Goal: Contribute content

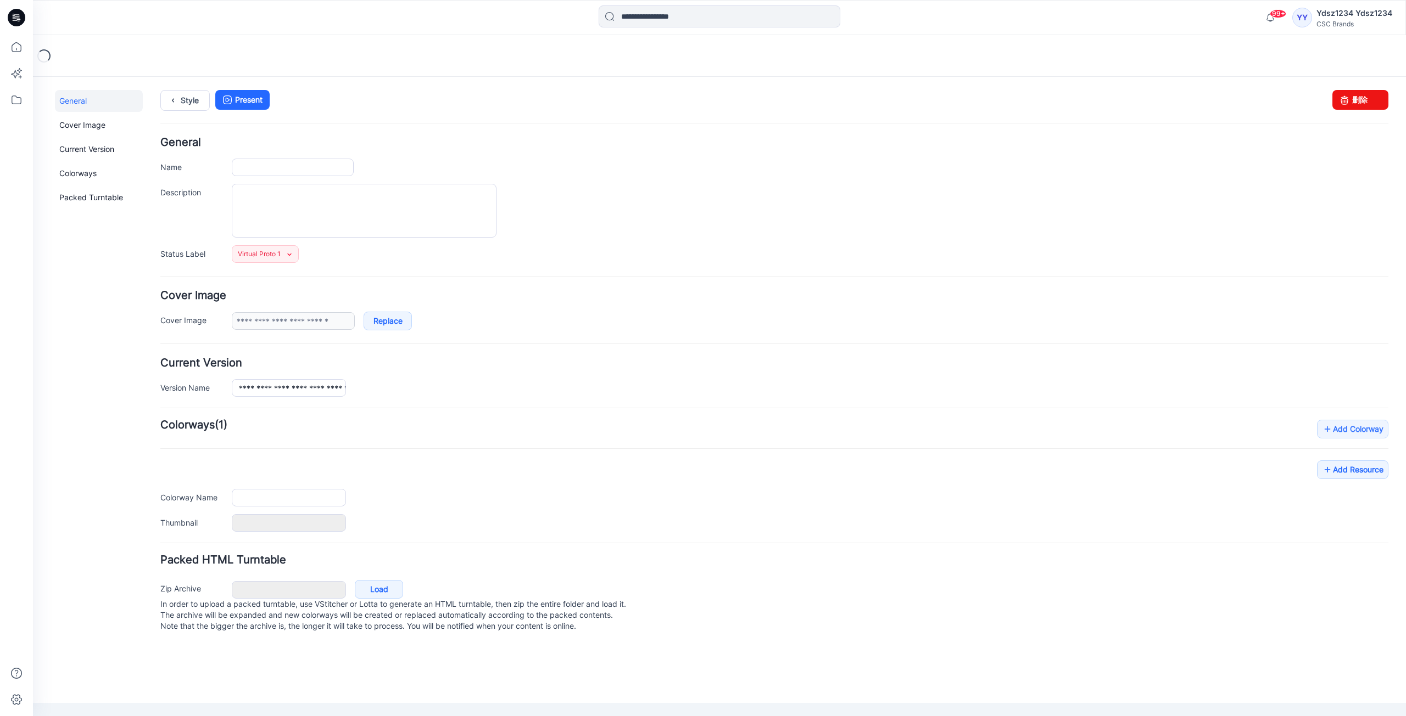
type input "**********"
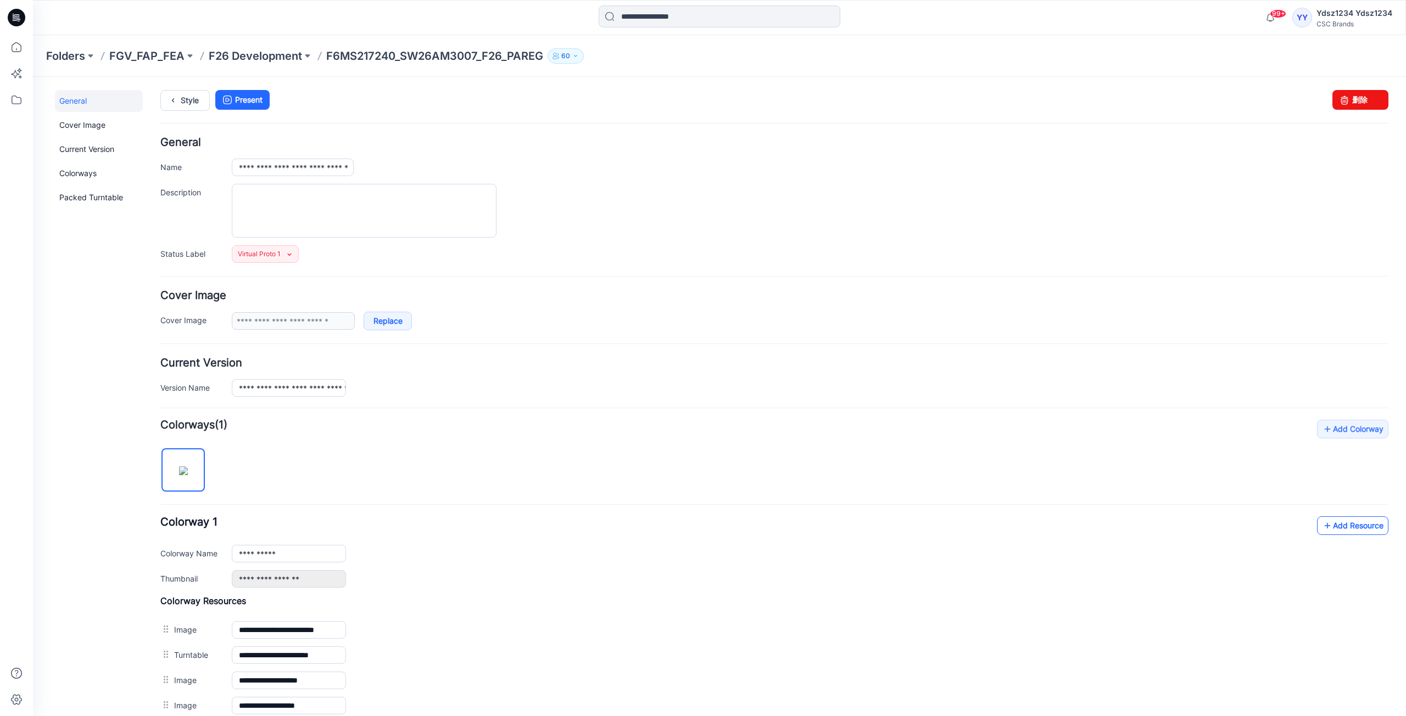
click at [1341, 531] on link "Add Resource" at bounding box center [1352, 526] width 71 height 19
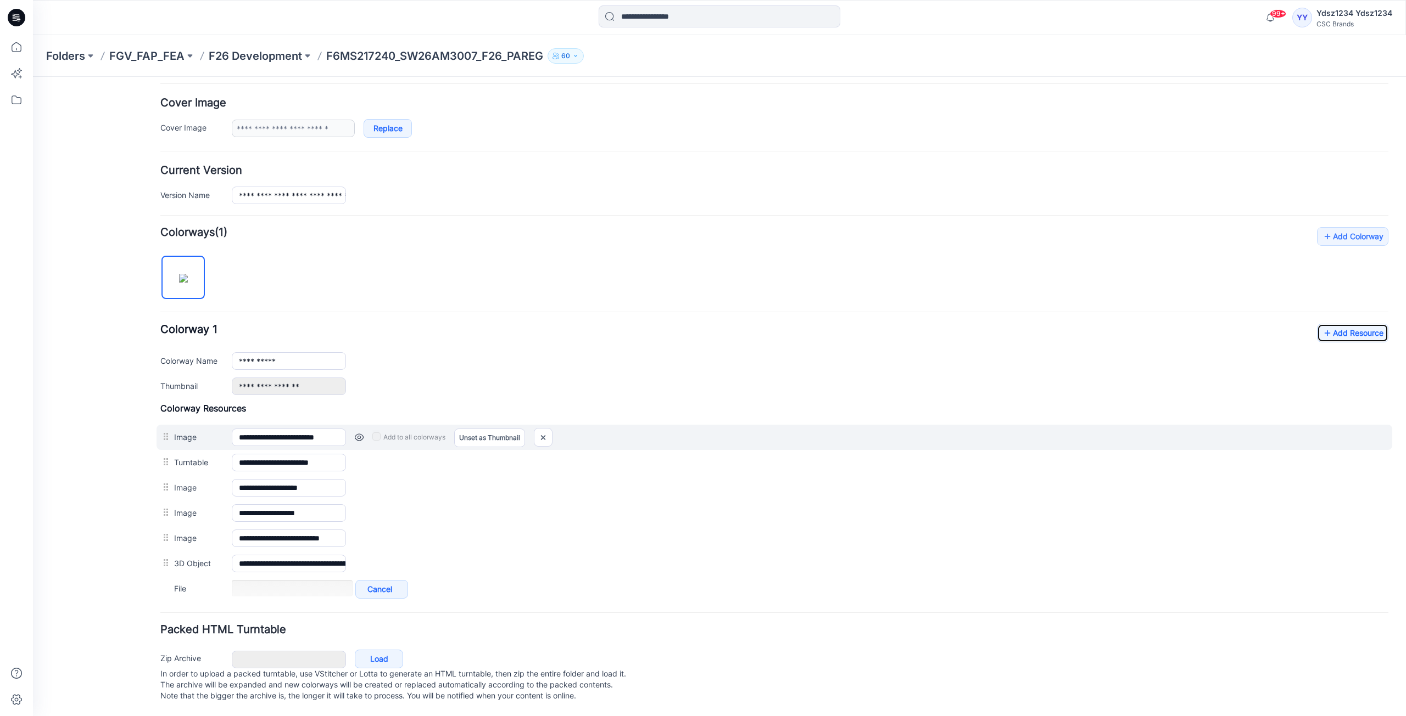
scroll to position [204, 0]
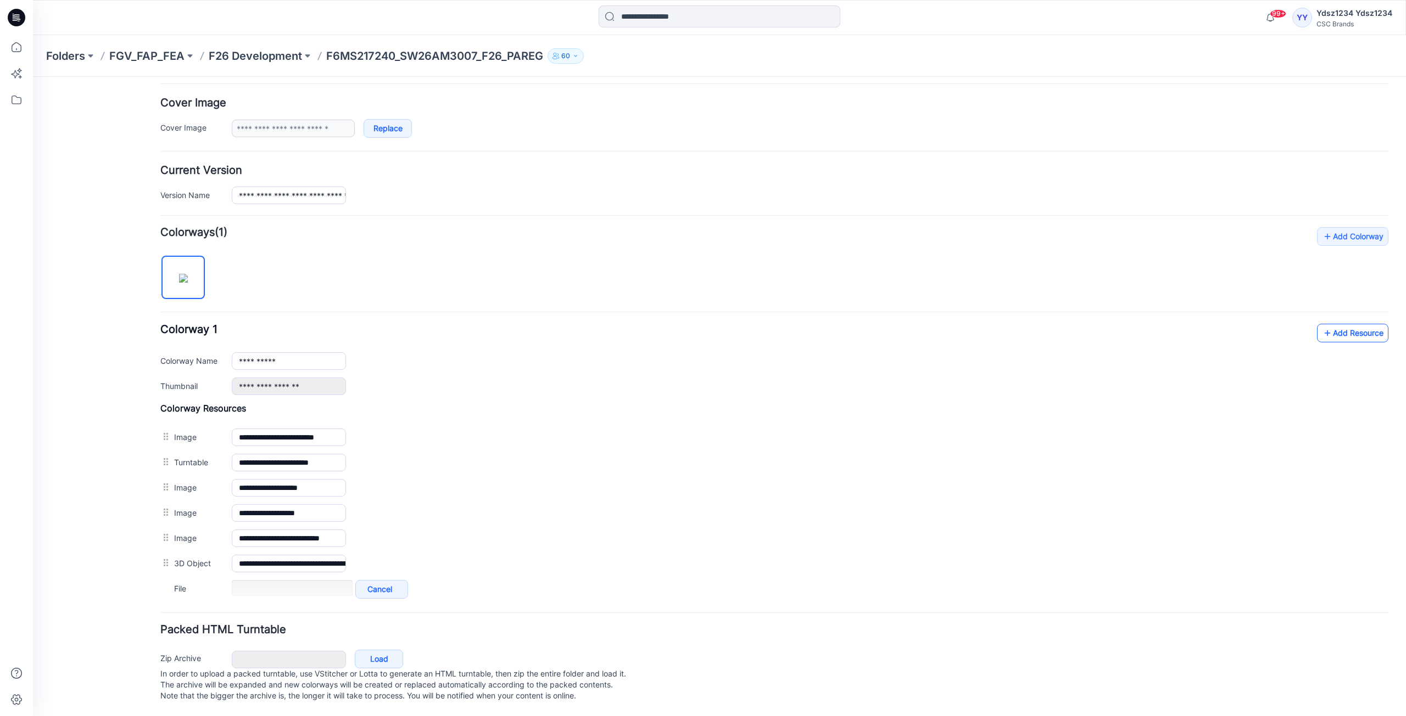
click at [1341, 327] on link "Add Resource" at bounding box center [1352, 333] width 71 height 19
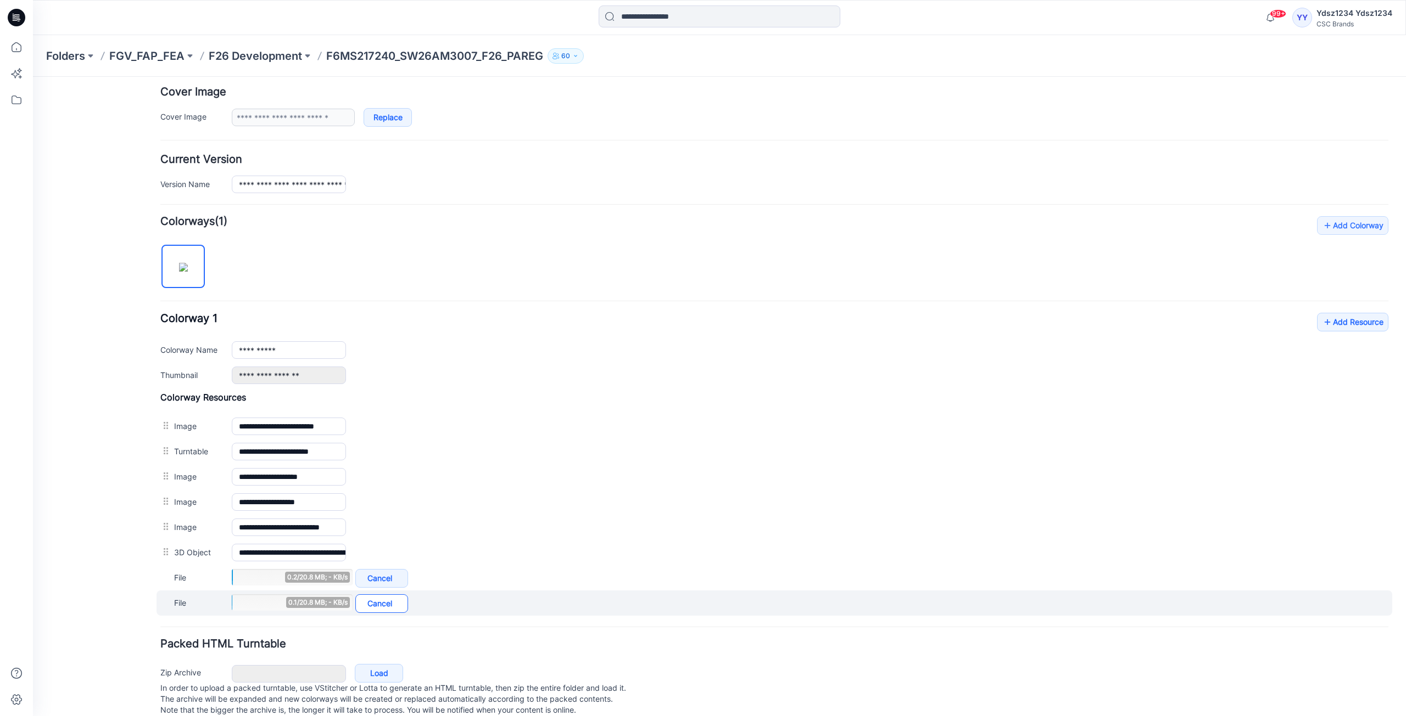
click at [388, 606] on link "Cancel" at bounding box center [381, 604] width 53 height 19
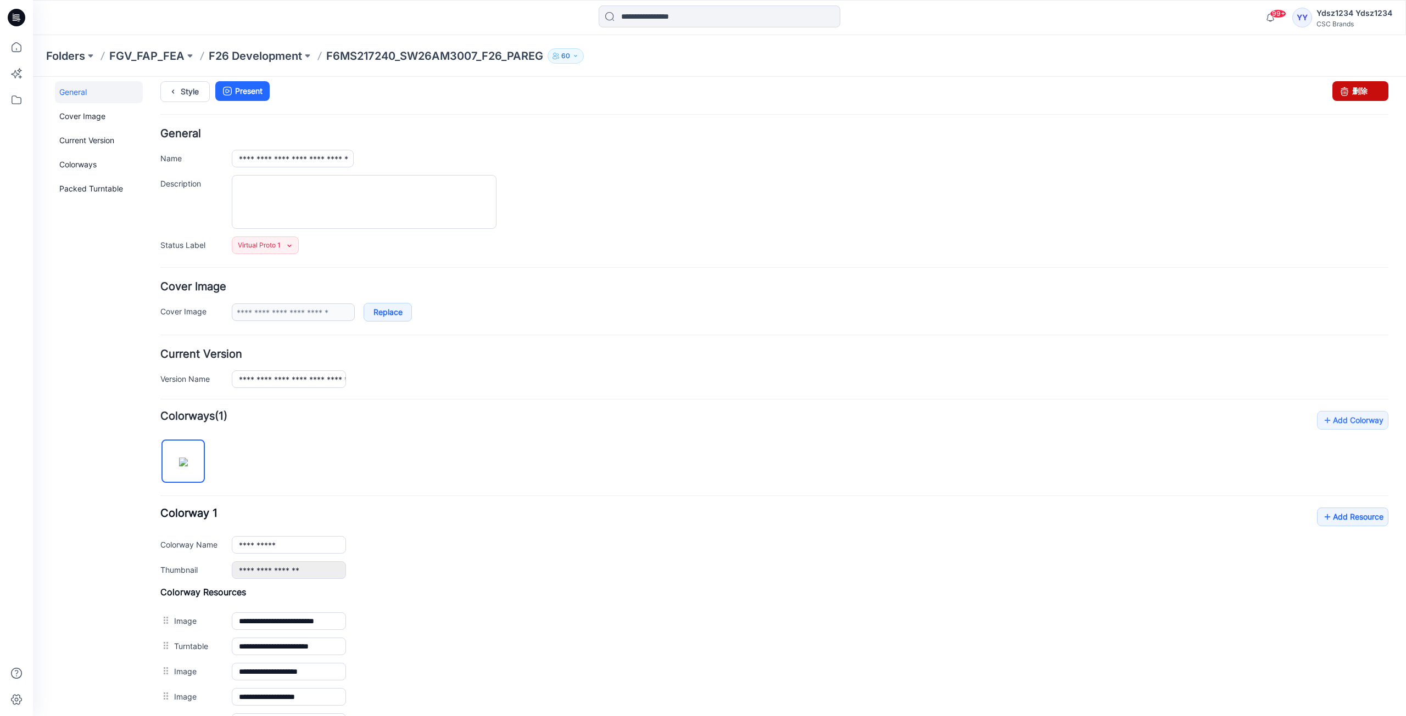
scroll to position [0, 0]
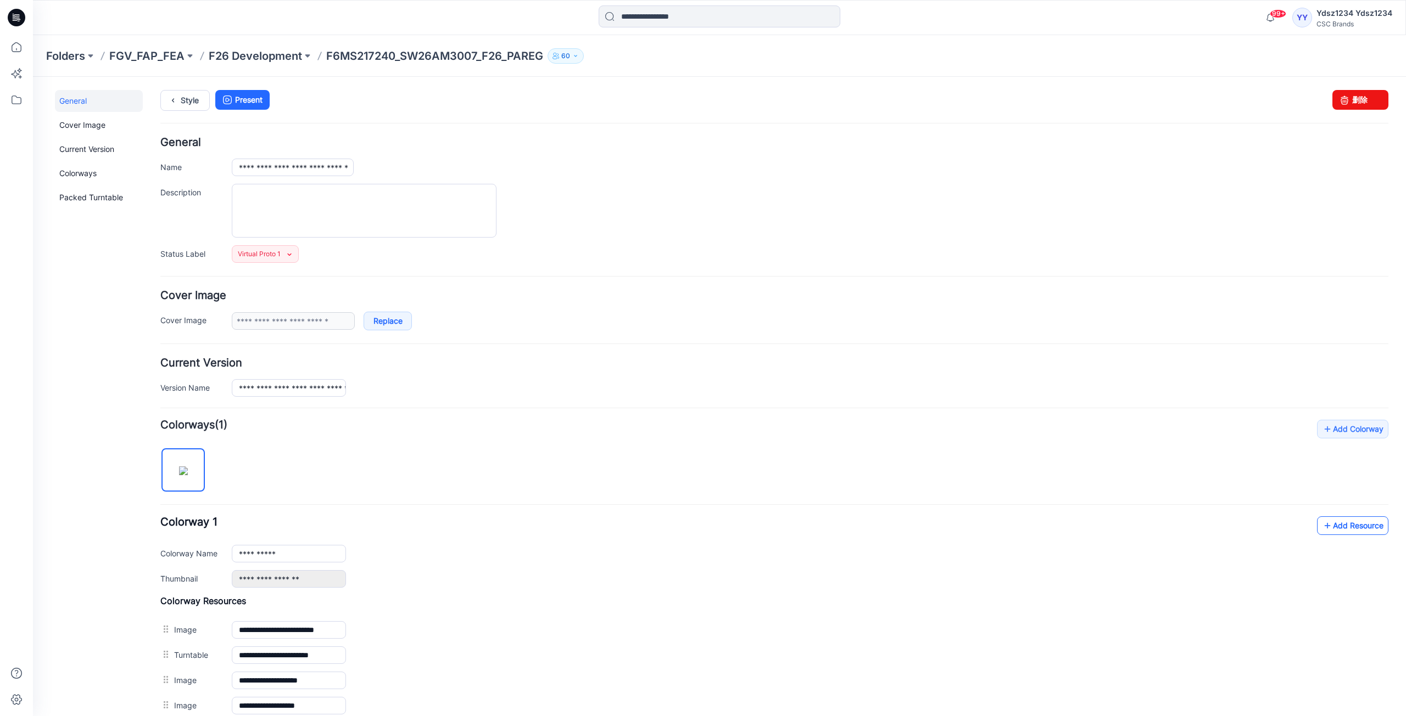
click at [1335, 528] on link "Add Resource" at bounding box center [1352, 526] width 71 height 19
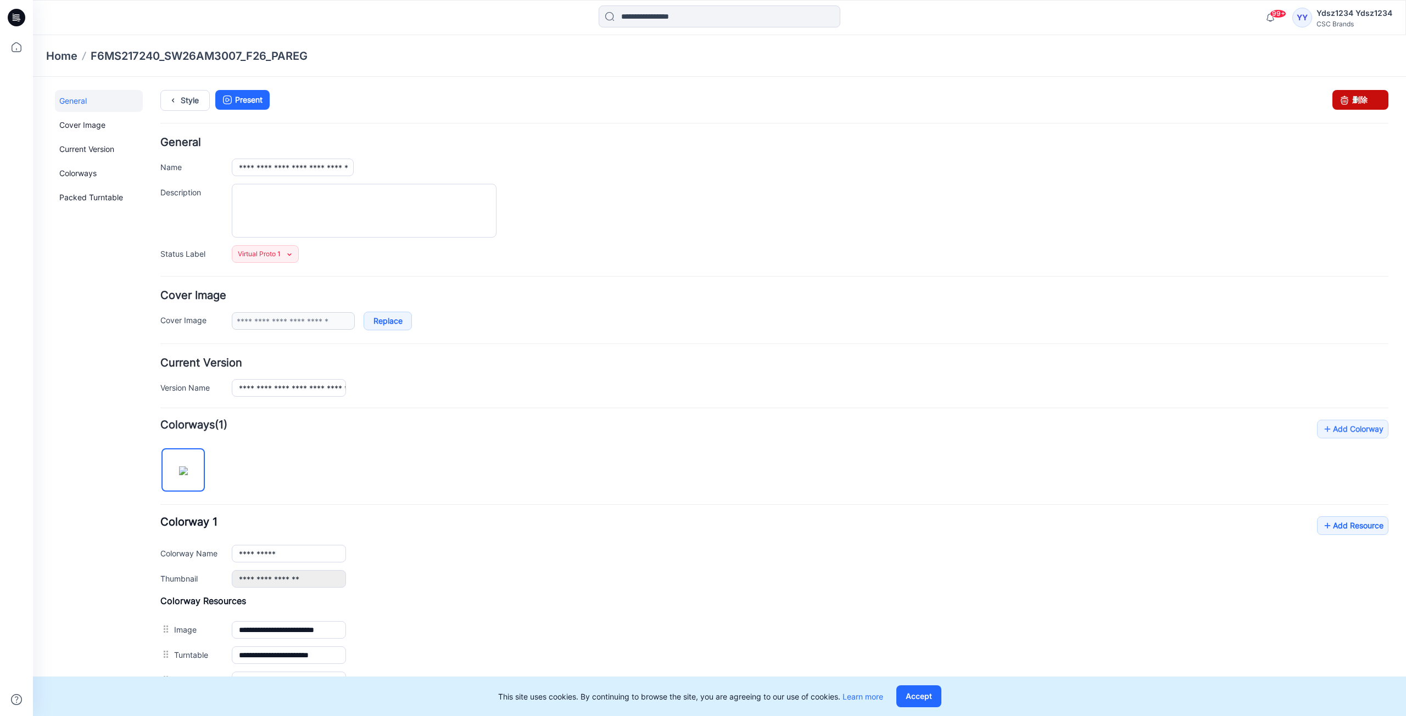
drag, startPoint x: 1352, startPoint y: 98, endPoint x: 795, endPoint y: 141, distance: 558.9
click at [1352, 98] on link "删除" at bounding box center [1360, 100] width 56 height 20
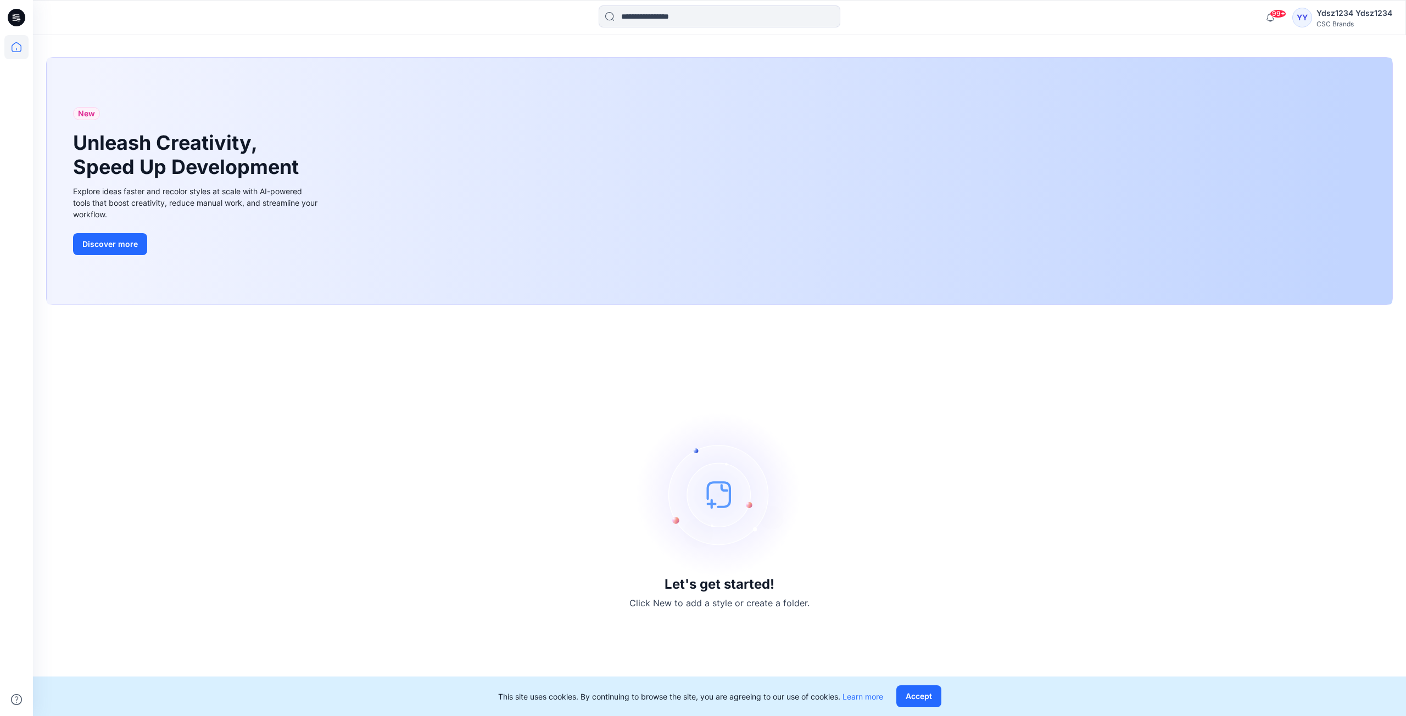
click at [720, 500] on img at bounding box center [719, 494] width 165 height 165
